Goal: Task Accomplishment & Management: Manage account settings

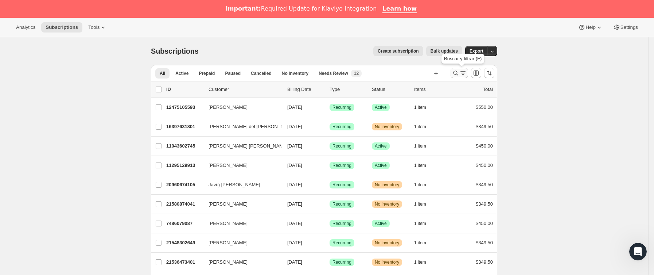
click at [468, 70] on button "Buscar y filtrar resultados" at bounding box center [460, 73] width 18 height 10
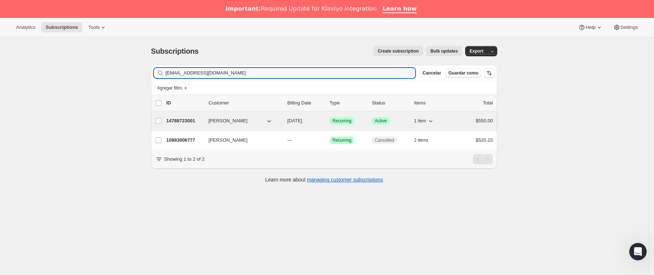
type input "[EMAIL_ADDRESS][DOMAIN_NAME]"
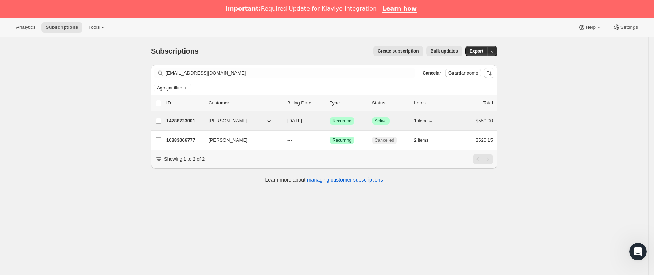
drag, startPoint x: 225, startPoint y: 126, endPoint x: 203, endPoint y: 121, distance: 22.6
click at [203, 121] on div "14788723001 [PERSON_NAME] [DATE] Logrado Recurring Logrado Active 1 item $550.00" at bounding box center [329, 121] width 327 height 10
click at [203, 120] on p "14788723001" at bounding box center [184, 120] width 36 height 7
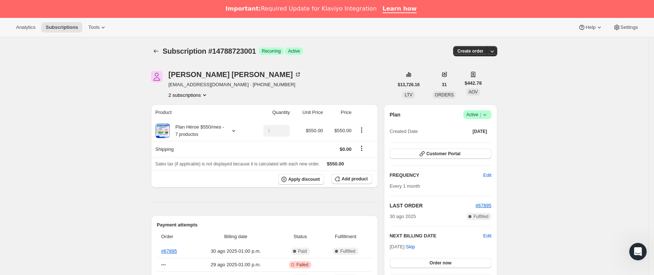
click at [486, 114] on icon at bounding box center [485, 115] width 3 height 2
drag, startPoint x: 477, startPoint y: 136, endPoint x: 481, endPoint y: 138, distance: 4.2
click at [481, 138] on button "Cancel subscription" at bounding box center [481, 142] width 46 height 12
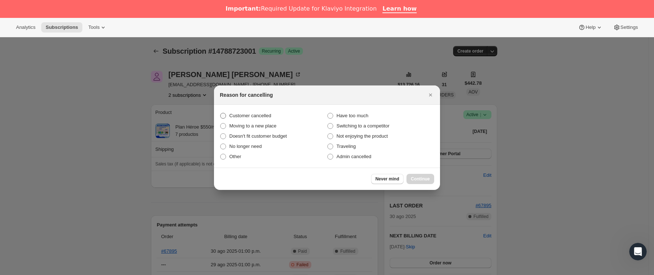
click at [251, 115] on span "Customer cancelled" at bounding box center [250, 115] width 42 height 5
click at [221, 113] on input "Customer cancelled" at bounding box center [220, 113] width 0 height 0
radio input "true"
click at [421, 172] on div "Never mind Continue" at bounding box center [327, 178] width 226 height 22
click at [422, 174] on button "Continue" at bounding box center [421, 179] width 28 height 10
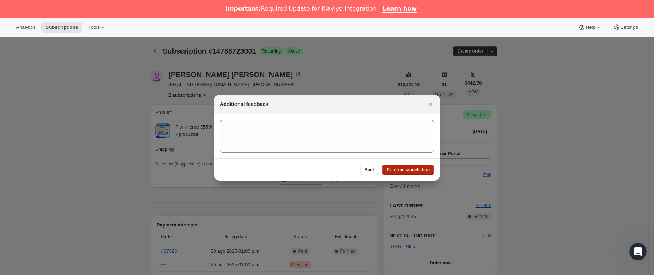
click at [419, 174] on button "Confirm cancellation" at bounding box center [408, 169] width 52 height 10
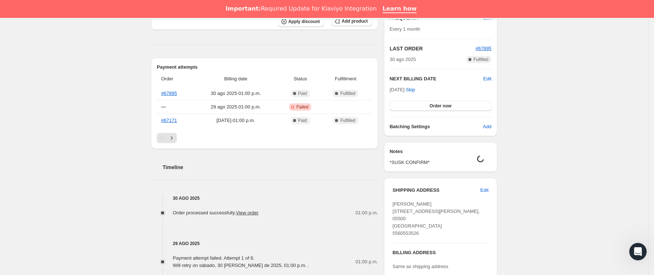
scroll to position [164, 0]
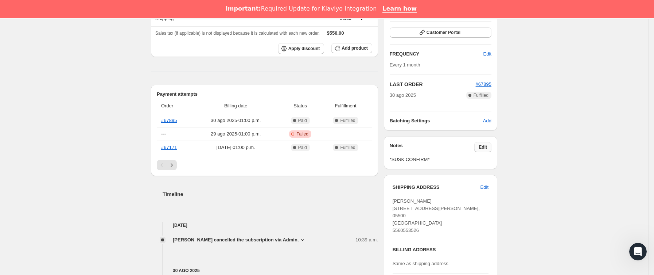
click at [478, 147] on button "Edit" at bounding box center [482, 147] width 17 height 10
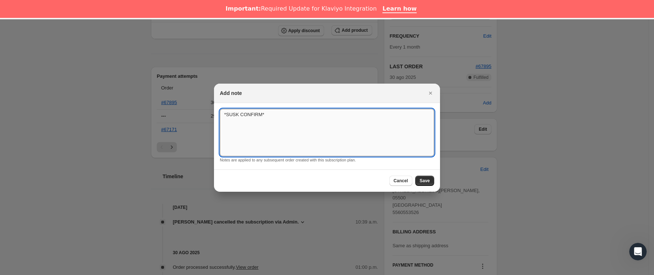
click at [344, 115] on textarea "*SUSK CONFIRM*" at bounding box center [327, 132] width 214 height 47
type textarea "*SUSK CONFIRM* sale de viaje"
click at [429, 180] on span "Save" at bounding box center [425, 181] width 10 height 6
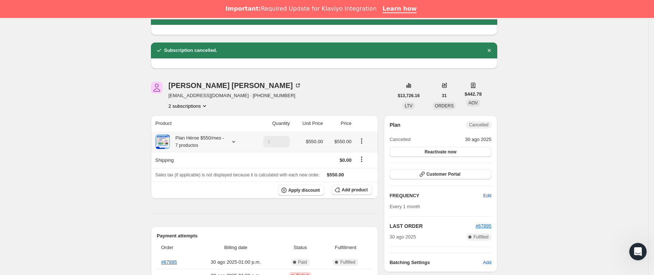
scroll to position [0, 0]
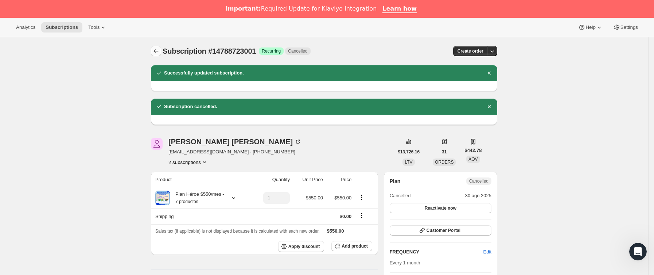
click at [157, 50] on icon "Subscriptions" at bounding box center [155, 50] width 7 height 7
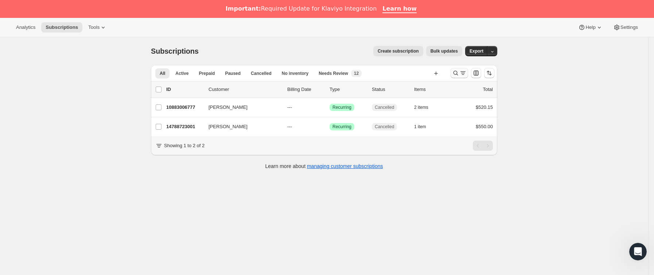
click at [467, 69] on icon "Buscar y filtrar resultados" at bounding box center [462, 72] width 7 height 7
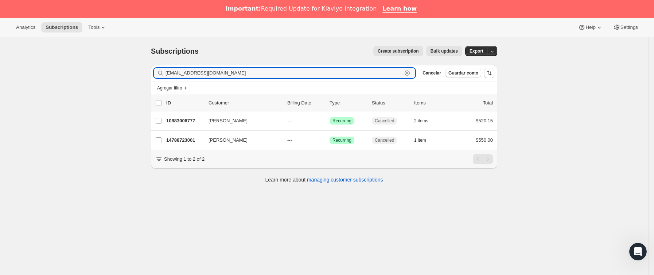
drag, startPoint x: 280, startPoint y: 74, endPoint x: 36, endPoint y: 98, distance: 244.7
click at [36, 98] on div "Subscriptions. Esta página está lista Subscriptions Create subscription Bulk up…" at bounding box center [324, 174] width 648 height 275
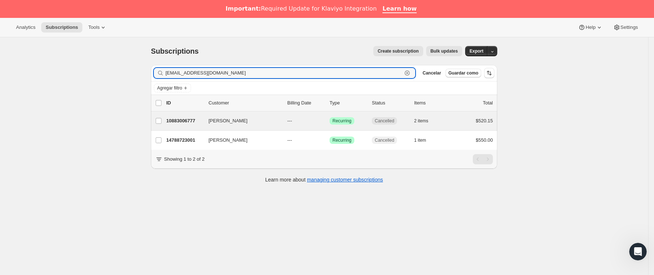
paste input "menjulim78"
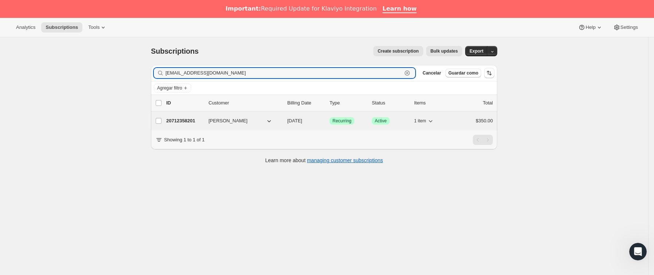
type input "[EMAIL_ADDRESS][DOMAIN_NAME]"
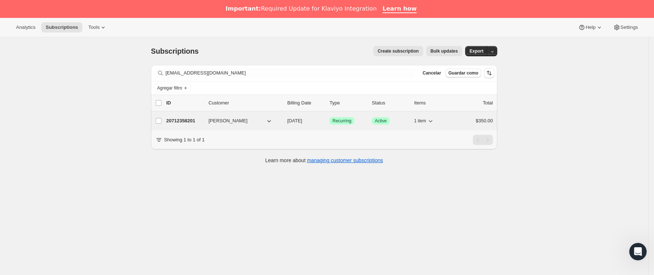
click at [203, 122] on p "20712358201" at bounding box center [184, 120] width 36 height 7
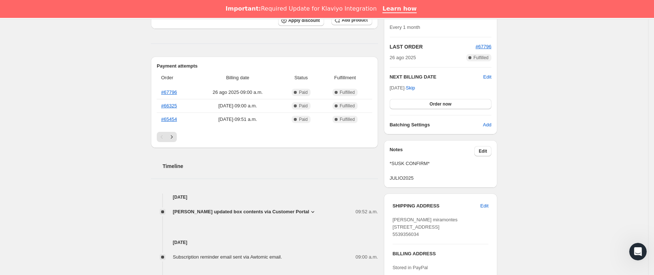
scroll to position [164, 0]
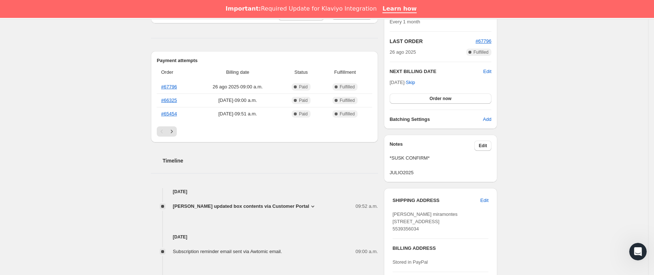
click at [412, 231] on span "[PERSON_NAME] miramontes [STREET_ADDRESS] 5539356034" at bounding box center [425, 221] width 65 height 20
copy span "03910"
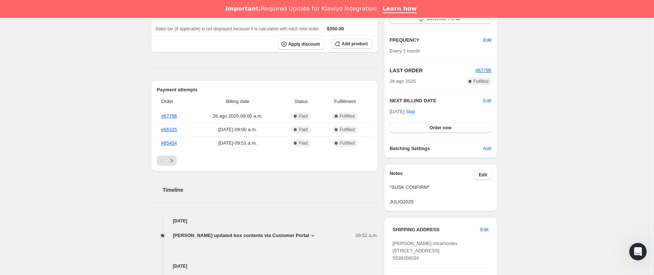
scroll to position [109, 0]
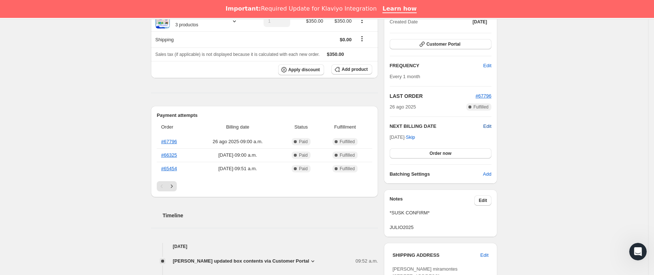
click at [492, 128] on span "Edit" at bounding box center [488, 126] width 8 height 7
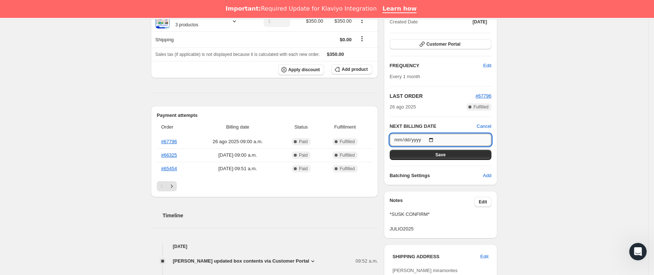
click at [437, 137] on input "[DATE]" at bounding box center [441, 139] width 102 height 12
type input "[DATE]"
click at [450, 158] on button "Save" at bounding box center [441, 155] width 102 height 10
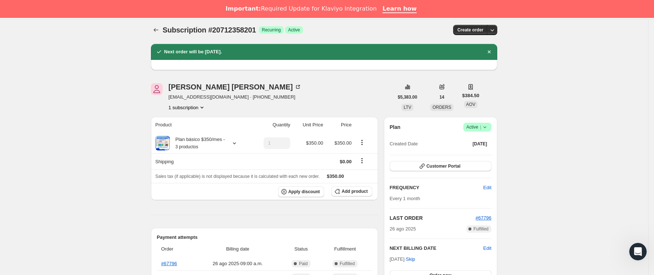
scroll to position [0, 0]
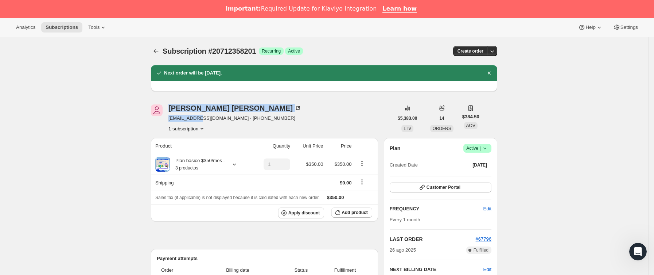
drag, startPoint x: 166, startPoint y: 119, endPoint x: 203, endPoint y: 120, distance: 37.2
click at [203, 120] on div "[PERSON_NAME] [EMAIL_ADDRESS][DOMAIN_NAME] · [PHONE_NUMBER] 1 subscription" at bounding box center [272, 118] width 243 height 28
drag, startPoint x: 224, startPoint y: 118, endPoint x: 170, endPoint y: 118, distance: 54.0
click at [170, 118] on div "[PERSON_NAME] [EMAIL_ADDRESS][DOMAIN_NAME] · [PHONE_NUMBER] 1 subscription" at bounding box center [272, 118] width 243 height 28
copy span "[EMAIL_ADDRESS][DOMAIN_NAME] ·"
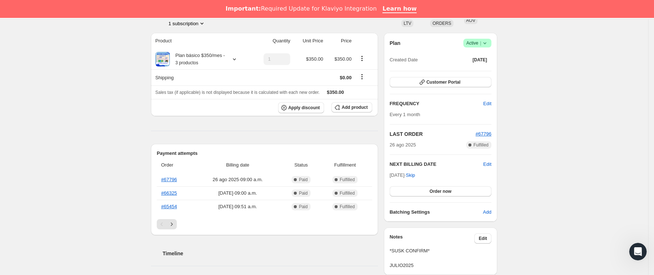
scroll to position [109, 0]
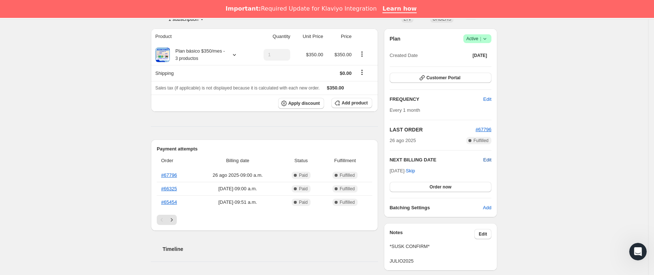
click at [491, 158] on span "Edit" at bounding box center [488, 159] width 8 height 7
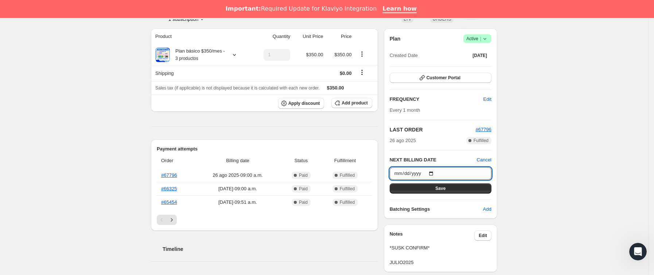
click at [433, 171] on input "[DATE]" at bounding box center [441, 173] width 102 height 12
type input "[DATE]"
click at [451, 187] on button "Save" at bounding box center [441, 188] width 102 height 10
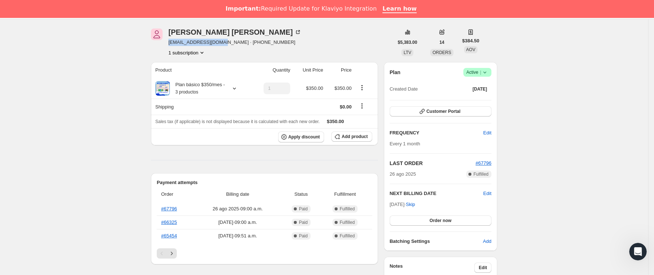
drag, startPoint x: 170, startPoint y: 44, endPoint x: 223, endPoint y: 41, distance: 53.7
click at [223, 41] on div "[PERSON_NAME] [EMAIL_ADDRESS][DOMAIN_NAME] · [PHONE_NUMBER] 1 subscription" at bounding box center [272, 42] width 243 height 28
copy span "[EMAIL_ADDRESS][DOMAIN_NAME]"
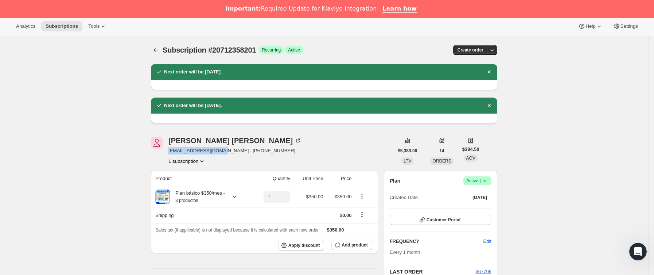
scroll to position [0, 0]
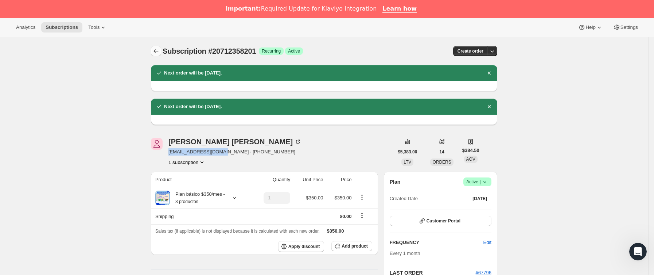
click at [159, 54] on icon "Subscriptions" at bounding box center [155, 50] width 7 height 7
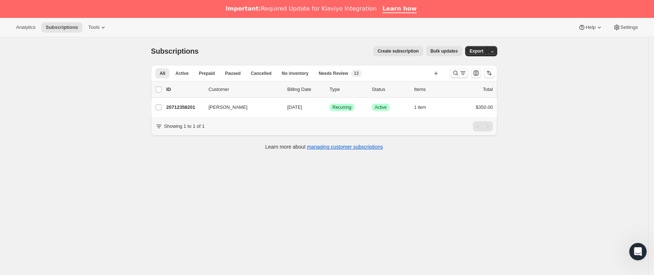
click at [464, 74] on icon "Buscar y filtrar resultados" at bounding box center [462, 72] width 7 height 7
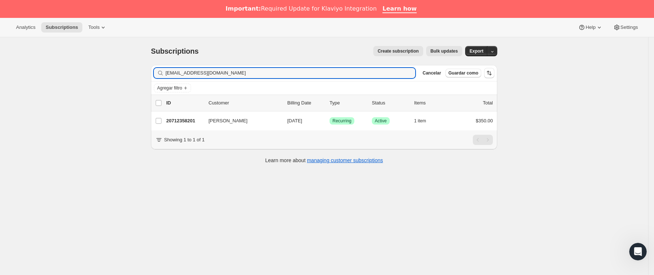
drag, startPoint x: 1, startPoint y: 100, endPoint x: -3, endPoint y: 101, distance: 4.2
click at [0, 101] on html "Analytics Subscriptions Tools Help Settings Ir directamente al contenido Subscr…" at bounding box center [327, 137] width 654 height 275
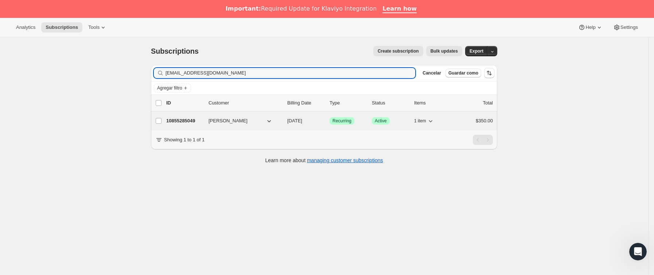
type input "[EMAIL_ADDRESS][DOMAIN_NAME]"
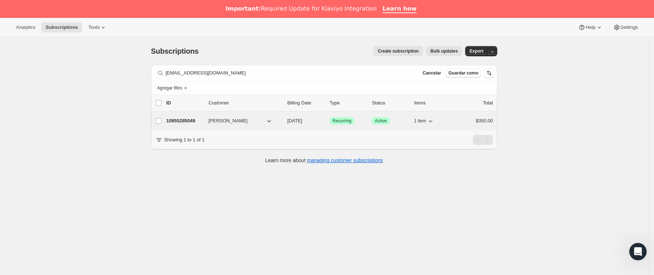
click at [200, 119] on p "10855285049" at bounding box center [184, 120] width 36 height 7
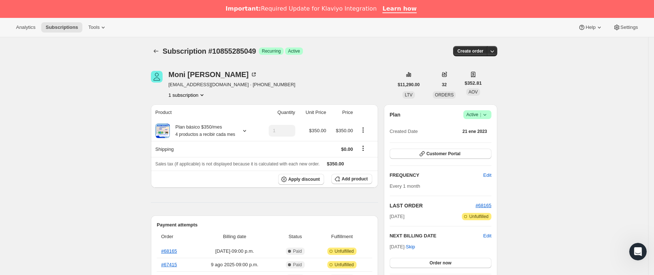
click at [488, 114] on icon at bounding box center [484, 114] width 7 height 7
click at [479, 143] on span "Cancel subscription" at bounding box center [480, 141] width 41 height 5
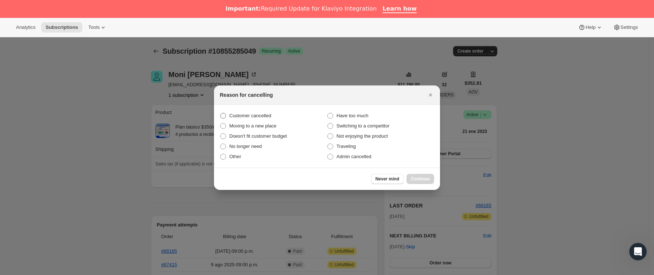
click at [253, 114] on span "Customer cancelled" at bounding box center [250, 115] width 42 height 5
click at [221, 113] on input "Customer cancelled" at bounding box center [220, 113] width 0 height 0
radio input "true"
click at [428, 180] on span "Continue" at bounding box center [420, 179] width 19 height 6
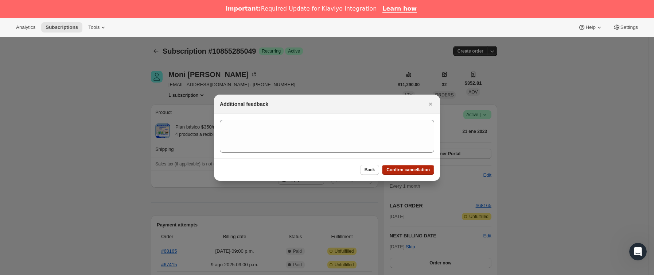
click at [421, 167] on span "Confirm cancellation" at bounding box center [408, 170] width 43 height 6
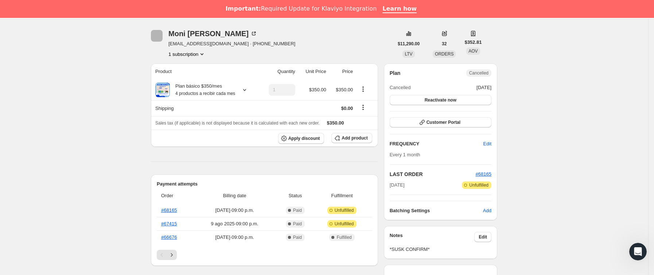
scroll to position [219, 0]
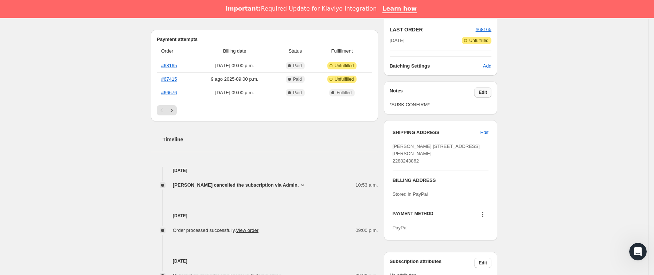
click at [487, 91] on span "Edit" at bounding box center [483, 92] width 8 height 6
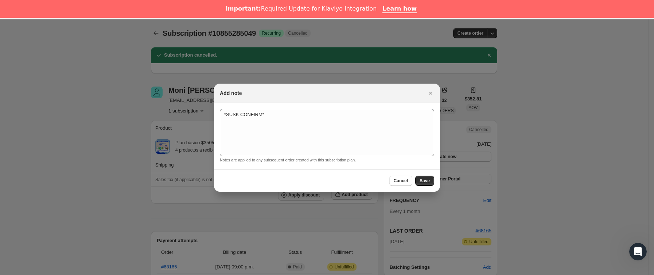
scroll to position [18, 0]
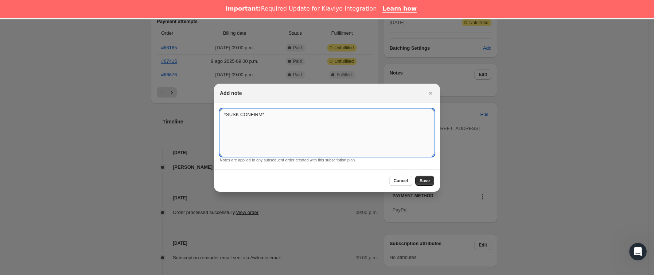
click at [351, 125] on textarea "*SUSK CONFIRM*" at bounding box center [327, 132] width 214 height 47
type textarea "*SUSK CONFIRM* no indica"
click at [428, 184] on button "Save" at bounding box center [424, 180] width 19 height 10
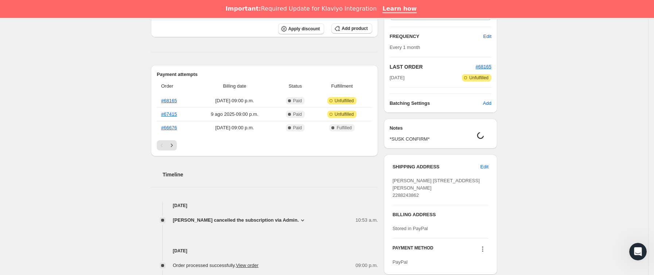
scroll to position [164, 0]
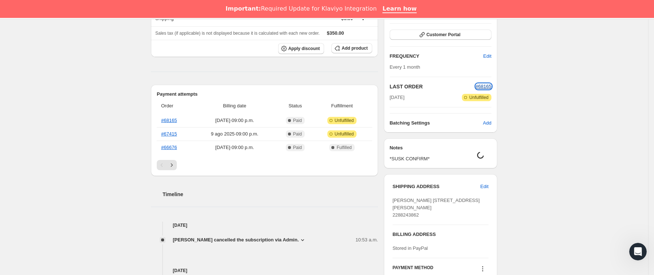
click at [488, 88] on span "#68165" at bounding box center [484, 86] width 16 height 5
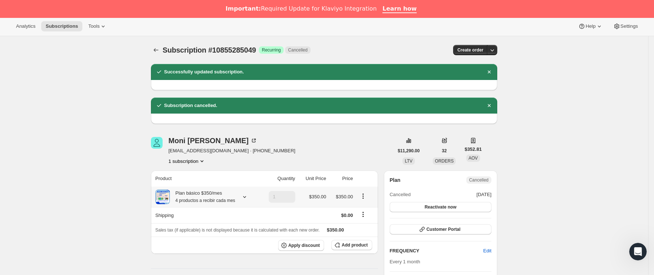
scroll to position [0, 0]
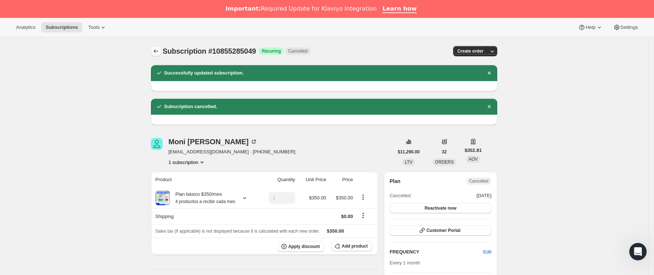
click at [158, 49] on icon "Subscriptions" at bounding box center [155, 50] width 7 height 7
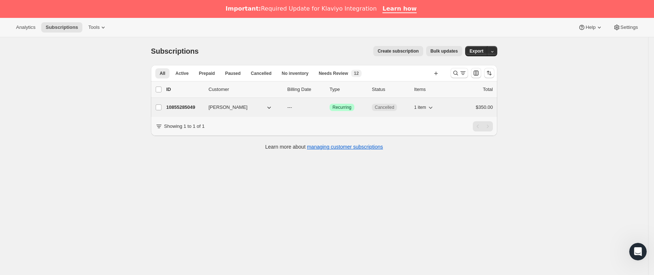
click at [220, 110] on span "[PERSON_NAME]" at bounding box center [228, 107] width 39 height 7
click at [189, 104] on p "10855285049" at bounding box center [184, 107] width 36 height 7
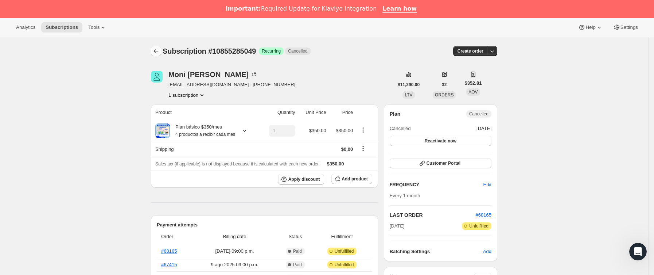
click at [159, 55] on icon "Subscriptions" at bounding box center [155, 50] width 7 height 7
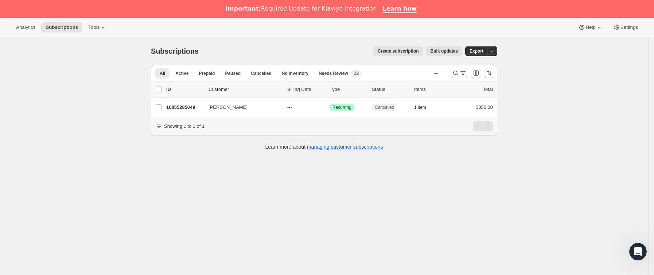
click at [466, 74] on icon "Buscar y filtrar resultados" at bounding box center [462, 72] width 7 height 7
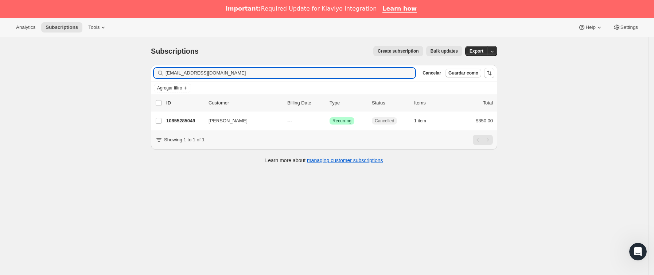
click at [298, 66] on div "Filter subscribers [EMAIL_ADDRESS][DOMAIN_NAME] Borrar Cancelar Guardar como" at bounding box center [324, 73] width 346 height 16
drag, startPoint x: 295, startPoint y: 75, endPoint x: 1, endPoint y: 101, distance: 294.3
click at [1, 101] on div "Subscriptions. Esta página está lista Subscriptions Create subscription Bulk up…" at bounding box center [324, 174] width 648 height 275
paste input "cobafabiola@hot"
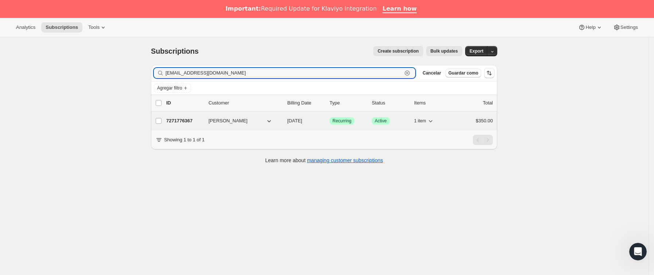
type input "[EMAIL_ADDRESS][DOMAIN_NAME]"
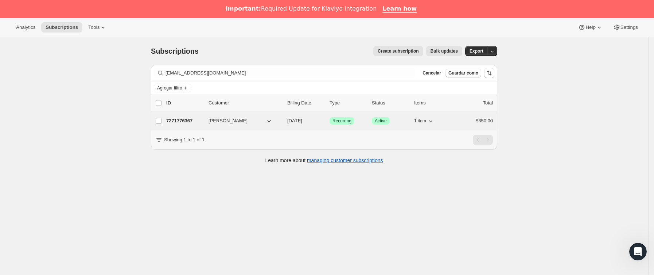
click at [199, 121] on p "7271776367" at bounding box center [184, 120] width 36 height 7
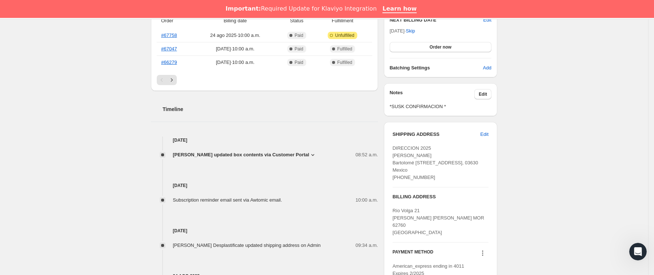
scroll to position [161, 0]
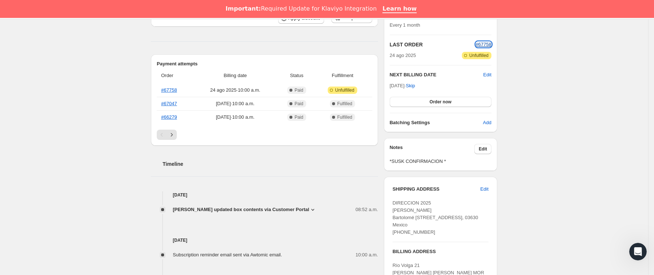
click at [487, 47] on span "#67758" at bounding box center [484, 44] width 16 height 5
click at [289, 206] on span "[PERSON_NAME] updated box contents via Customer Portal" at bounding box center [241, 209] width 136 height 7
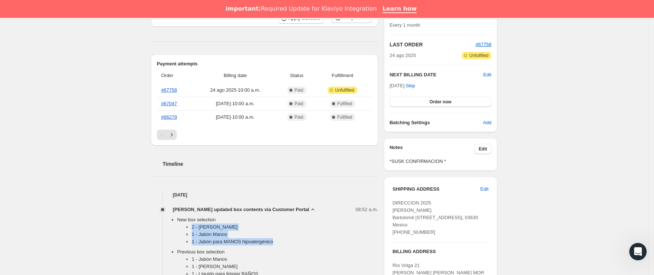
drag, startPoint x: 175, startPoint y: 228, endPoint x: 279, endPoint y: 244, distance: 105.2
click at [279, 244] on ul "New box selection 2 - Jabón Cuerpo 1 - [PERSON_NAME] 1 - Jabón para MANOS hipoa…" at bounding box center [271, 251] width 216 height 71
copy ul "2 - Jabón Cuerpo 1 - [PERSON_NAME] 1 - Jabón para MANOS hipoalergénico"
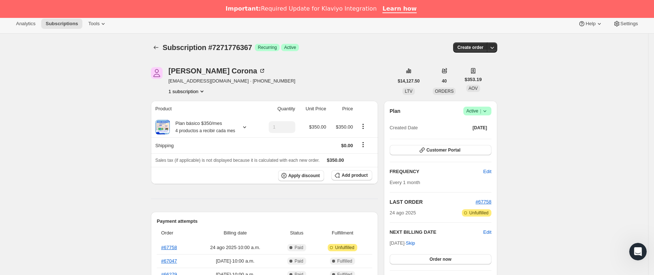
scroll to position [0, 0]
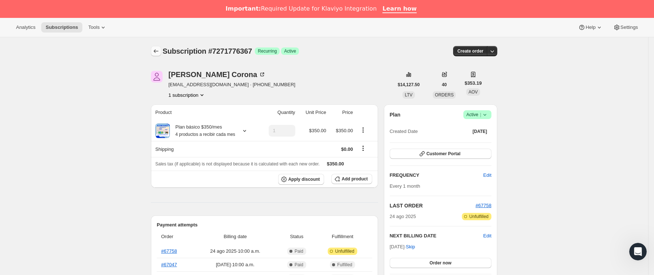
click at [158, 53] on icon "Subscriptions" at bounding box center [155, 50] width 7 height 7
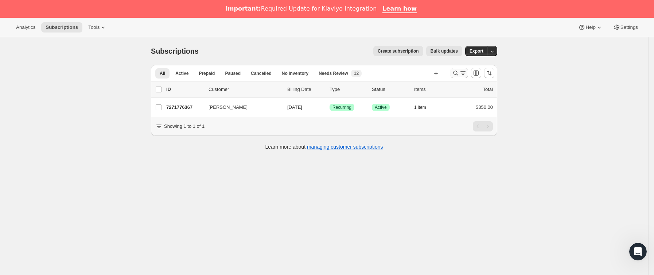
click at [459, 74] on icon "Buscar y filtrar resultados" at bounding box center [455, 72] width 7 height 7
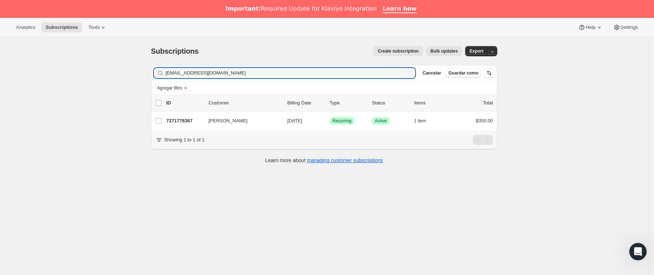
drag, startPoint x: 279, startPoint y: 74, endPoint x: 82, endPoint y: 86, distance: 197.6
click at [82, 86] on div "Subscriptions. Esta página está lista Subscriptions Create subscription Bulk up…" at bounding box center [324, 174] width 648 height 275
type input "[EMAIL_ADDRESS][DOMAIN_NAME]"
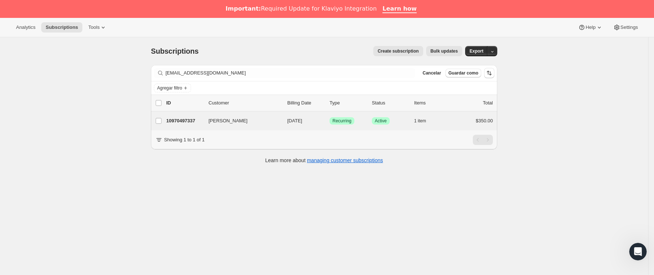
click at [207, 116] on div "[PERSON_NAME] 10970497337 [PERSON_NAME] [DATE] Logrado Recurring Logrado Active…" at bounding box center [324, 120] width 346 height 19
click at [202, 121] on p "10970497337" at bounding box center [184, 120] width 36 height 7
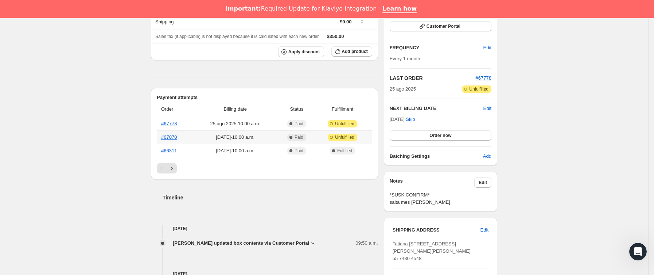
scroll to position [164, 0]
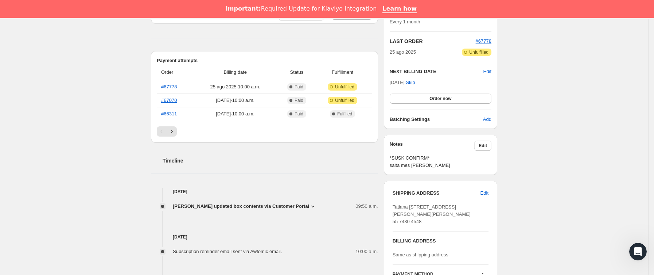
click at [268, 207] on span "[PERSON_NAME] updated box contents via Customer Portal" at bounding box center [241, 205] width 136 height 7
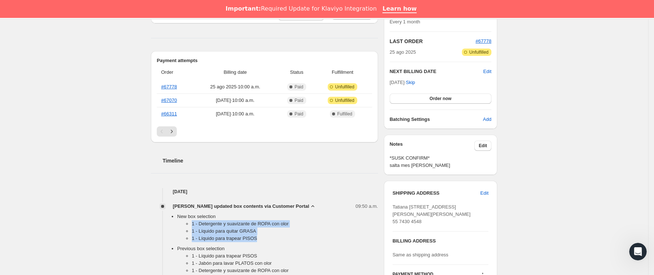
drag, startPoint x: 192, startPoint y: 224, endPoint x: 268, endPoint y: 239, distance: 78.1
click at [268, 239] on ul "1 - Detergente y suavizante de ROPA con olor 1 - Líquido para quitar GRASA 1 - …" at bounding box center [277, 232] width 201 height 25
copy ul "1 - Detergente y suavizante de ROPA con olor 1 - Líquido para quitar GRASA 1 - …"
click at [484, 42] on span "#67778" at bounding box center [484, 40] width 16 height 5
click at [489, 43] on span "#67778" at bounding box center [484, 40] width 16 height 5
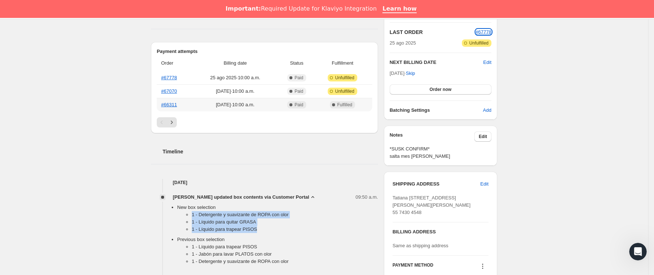
scroll to position [219, 0]
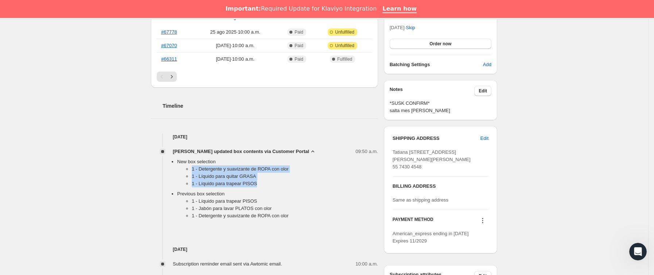
copy ul "1 - Detergente y suavizante de ROPA con olor 1 - Líquido para quitar GRASA 1 - …"
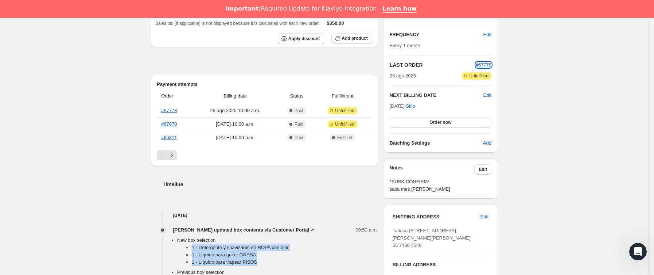
scroll to position [0, 0]
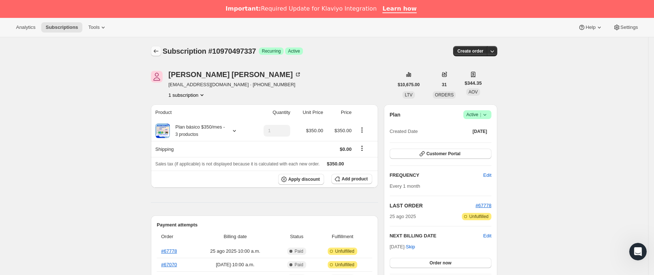
click at [161, 50] on button "Subscriptions" at bounding box center [156, 51] width 10 height 10
